Goal: Task Accomplishment & Management: Complete application form

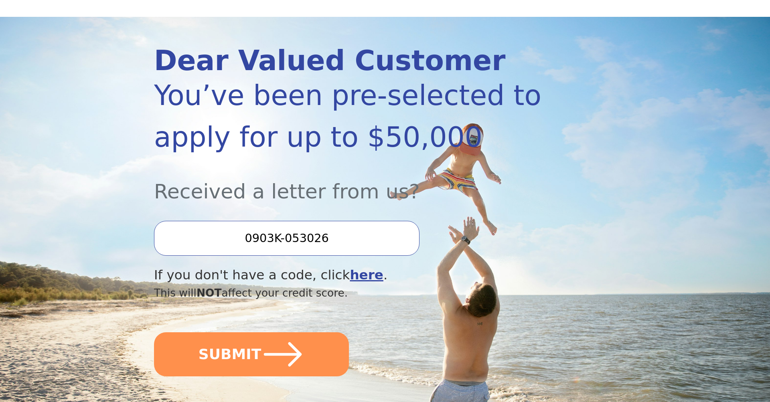
scroll to position [79, 0]
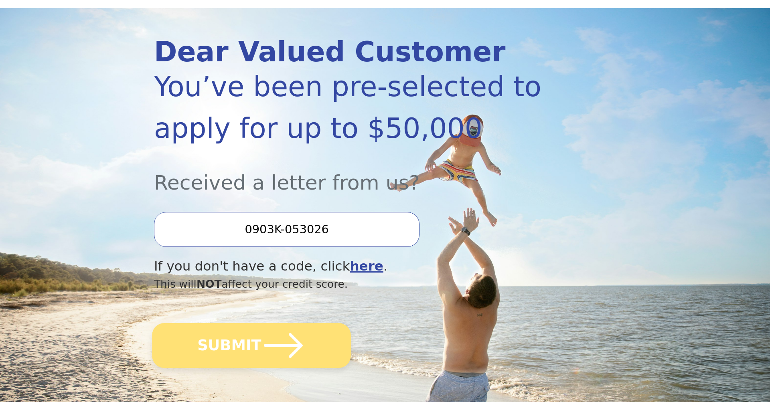
click at [290, 350] on icon "submit" at bounding box center [283, 346] width 44 height 44
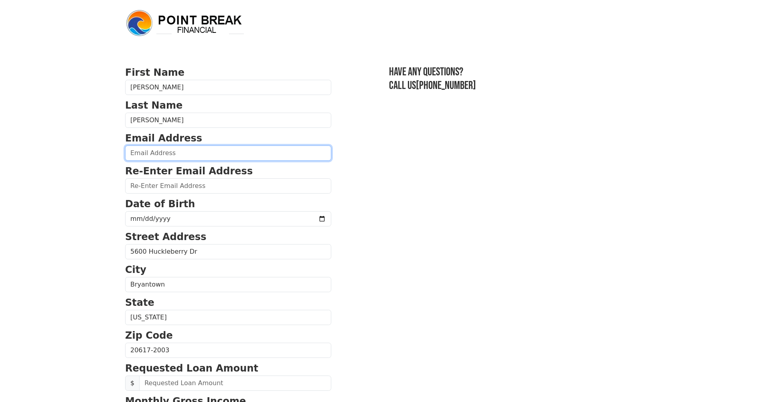
type input "[EMAIL_ADDRESS][DOMAIN_NAME]"
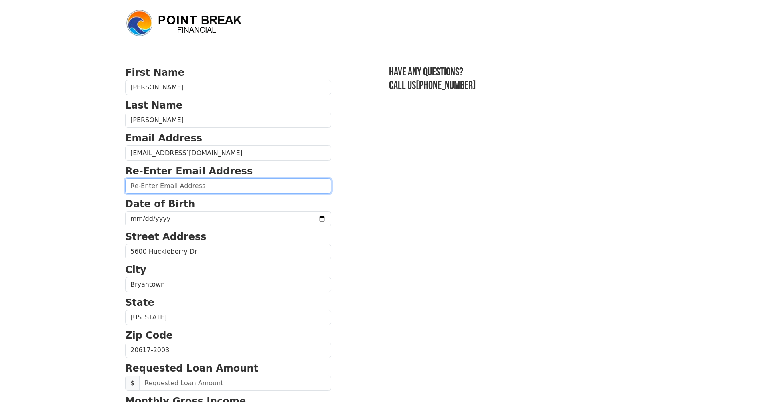
type input "[EMAIL_ADDRESS][DOMAIN_NAME]"
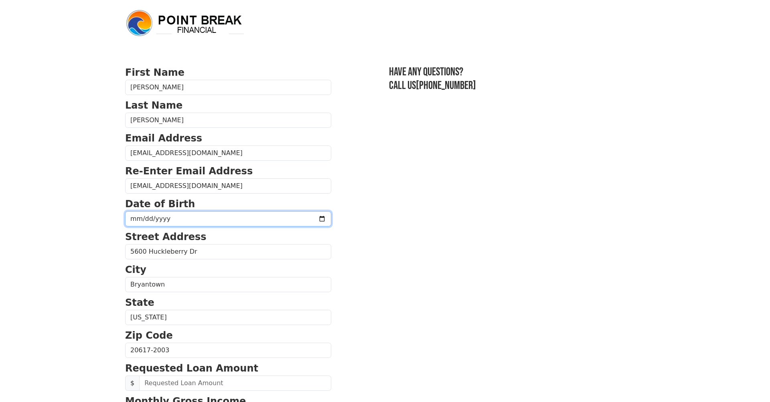
click at [162, 224] on input "date" at bounding box center [228, 218] width 206 height 15
type input "[DATE]"
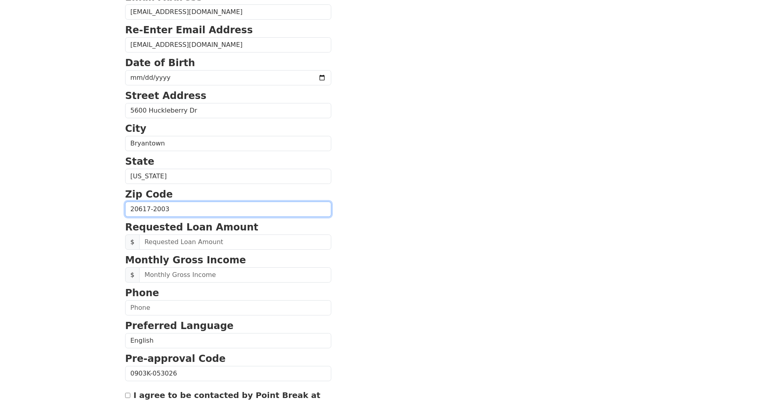
scroll to position [153, 0]
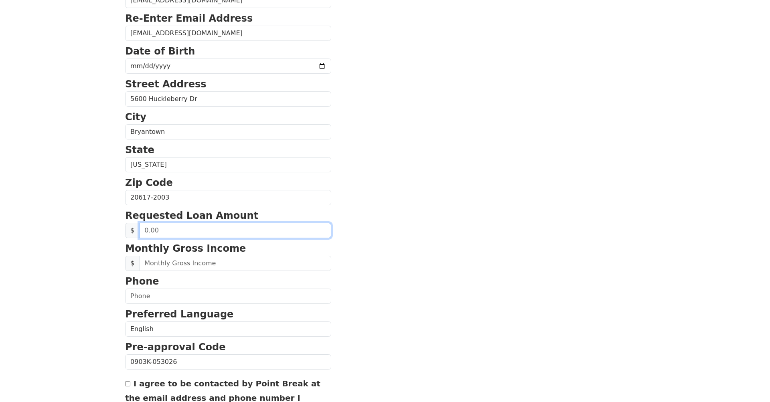
click at [163, 227] on input "text" at bounding box center [235, 230] width 192 height 15
type input "10,000.00"
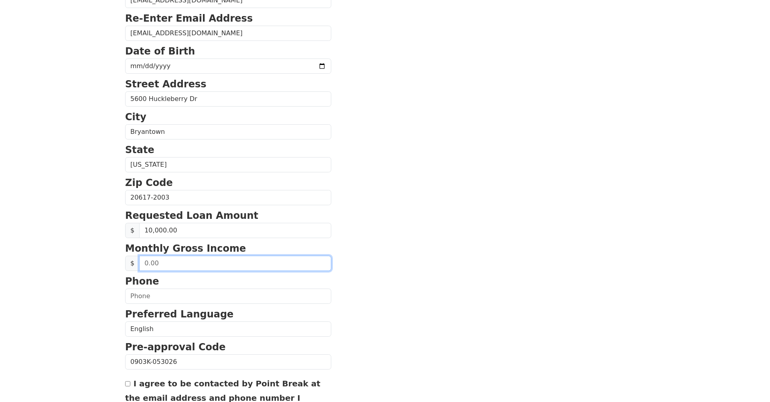
click at [171, 262] on input "text" at bounding box center [235, 263] width 192 height 15
type input "6,767.00"
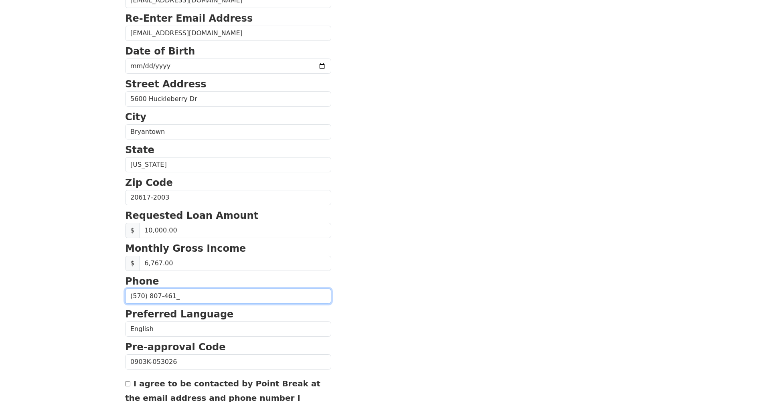
type input "[PHONE_NUMBER]"
click at [336, 330] on section "First Name [PERSON_NAME] Last Name [PERSON_NAME] Email Address [EMAIL_ADDRESS][…" at bounding box center [385, 199] width 520 height 572
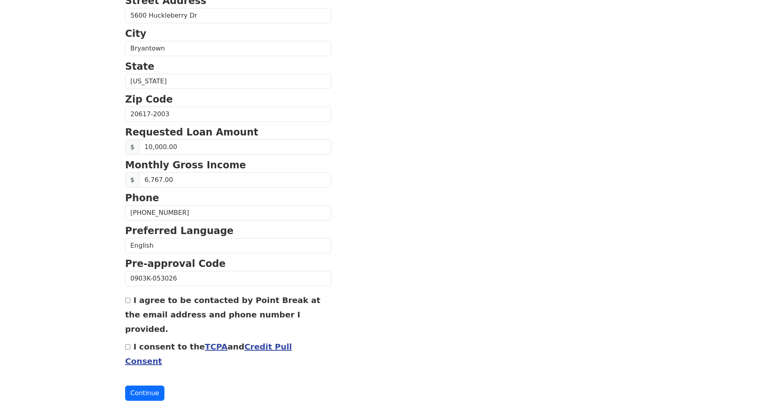
scroll to position [236, 0]
click at [131, 302] on div "I agree to be contacted by Point Break at the email address and phone number I …" at bounding box center [228, 314] width 206 height 43
click at [128, 304] on input "I agree to be contacted by Point Break at the email address and phone number I …" at bounding box center [127, 300] width 5 height 5
checkbox input "true"
click at [130, 340] on div "I consent to the TCPA and Credit Pull Consent" at bounding box center [228, 354] width 206 height 29
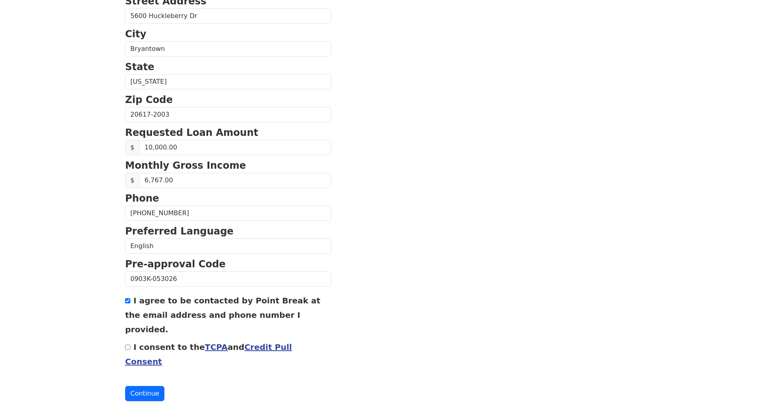
click at [128, 340] on div "I consent to the TCPA and Credit Pull Consent" at bounding box center [228, 354] width 206 height 29
click at [128, 345] on input "I consent to the TCPA and Credit Pull Consent" at bounding box center [127, 347] width 5 height 5
checkbox input "true"
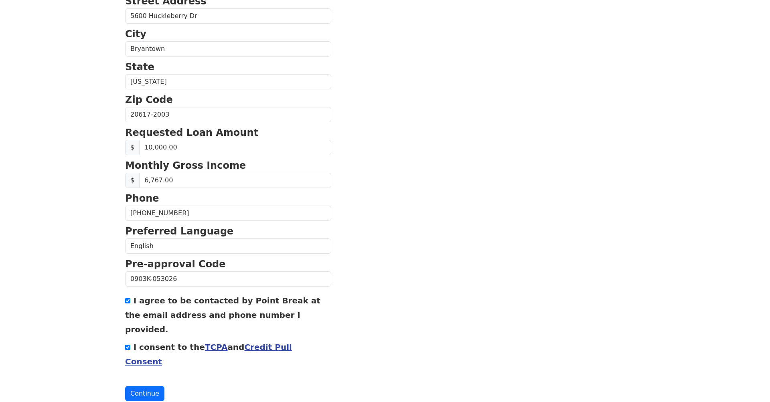
click at [128, 306] on div "I agree to be contacted by Point Break at the email address and phone number I …" at bounding box center [228, 314] width 206 height 43
click at [128, 304] on input "I agree to be contacted by Point Break at the email address and phone number I …" at bounding box center [127, 300] width 5 height 5
click at [128, 303] on input "I agree to be contacted by Point Break at the email address and phone number I …" at bounding box center [127, 300] width 5 height 5
checkbox input "true"
click at [155, 386] on button "Continue" at bounding box center [144, 393] width 39 height 15
